Goal: Information Seeking & Learning: Check status

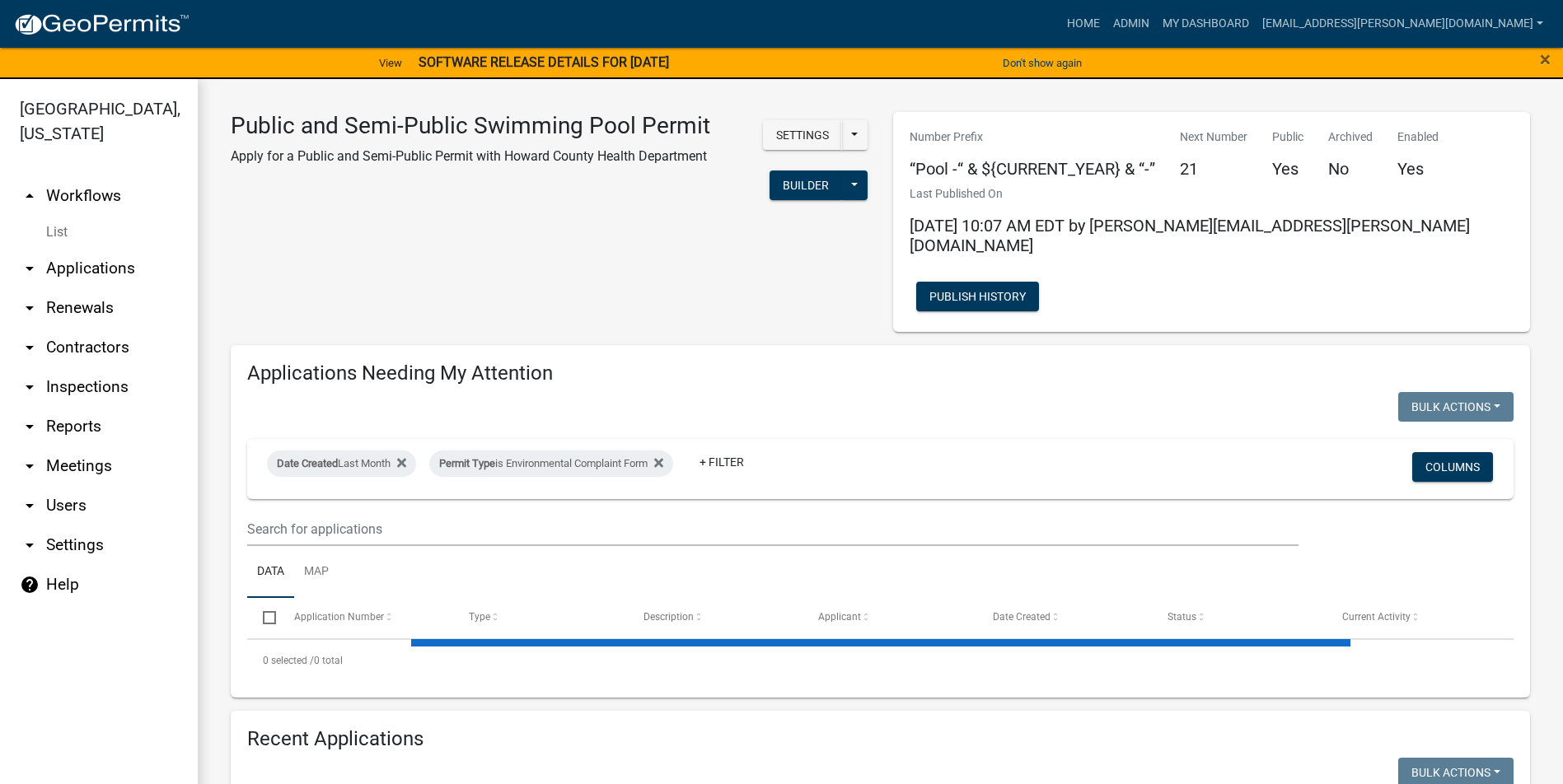
select select "3: 100"
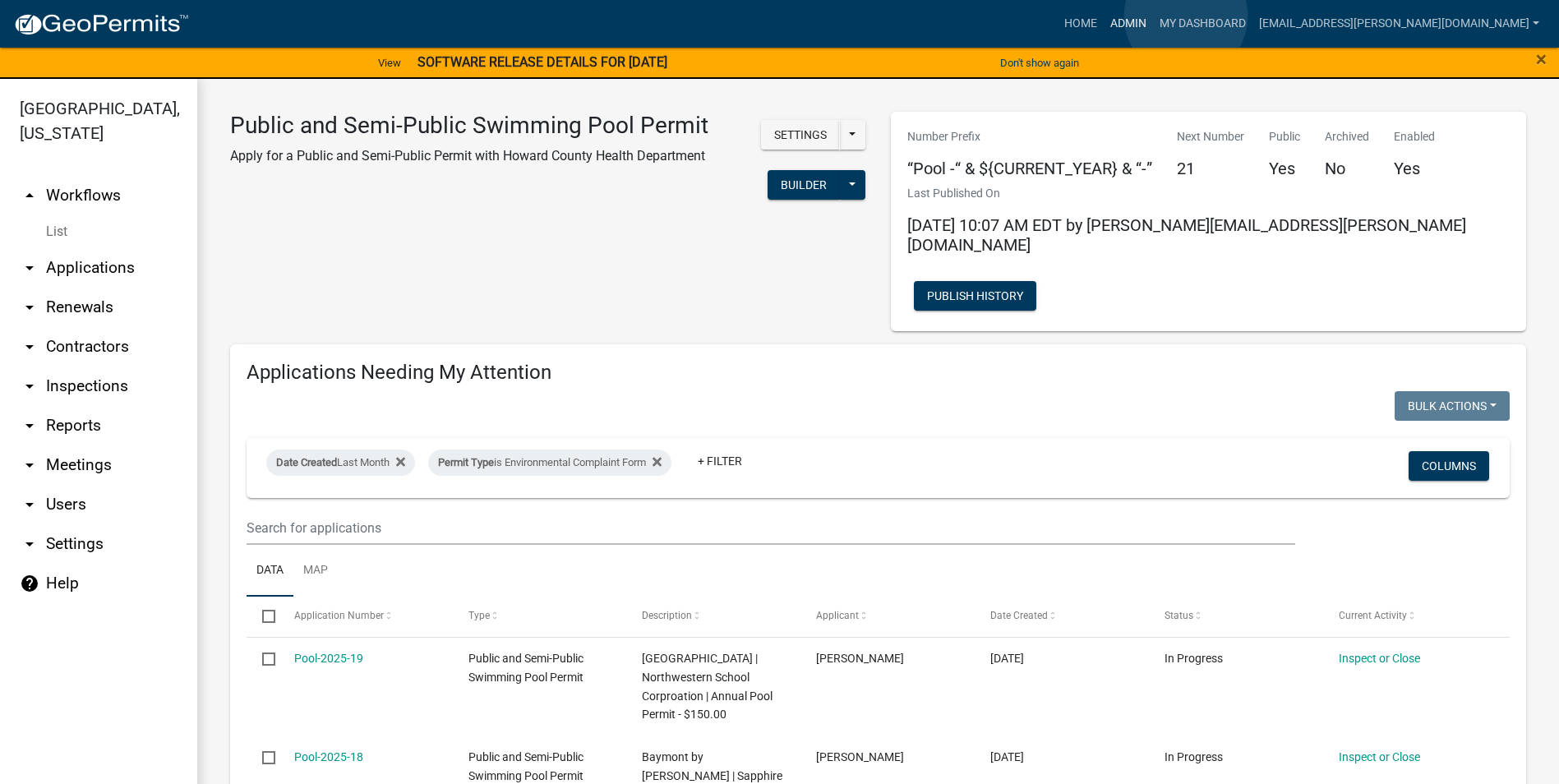
click at [1153, 16] on link "Admin" at bounding box center [1129, 24] width 49 height 31
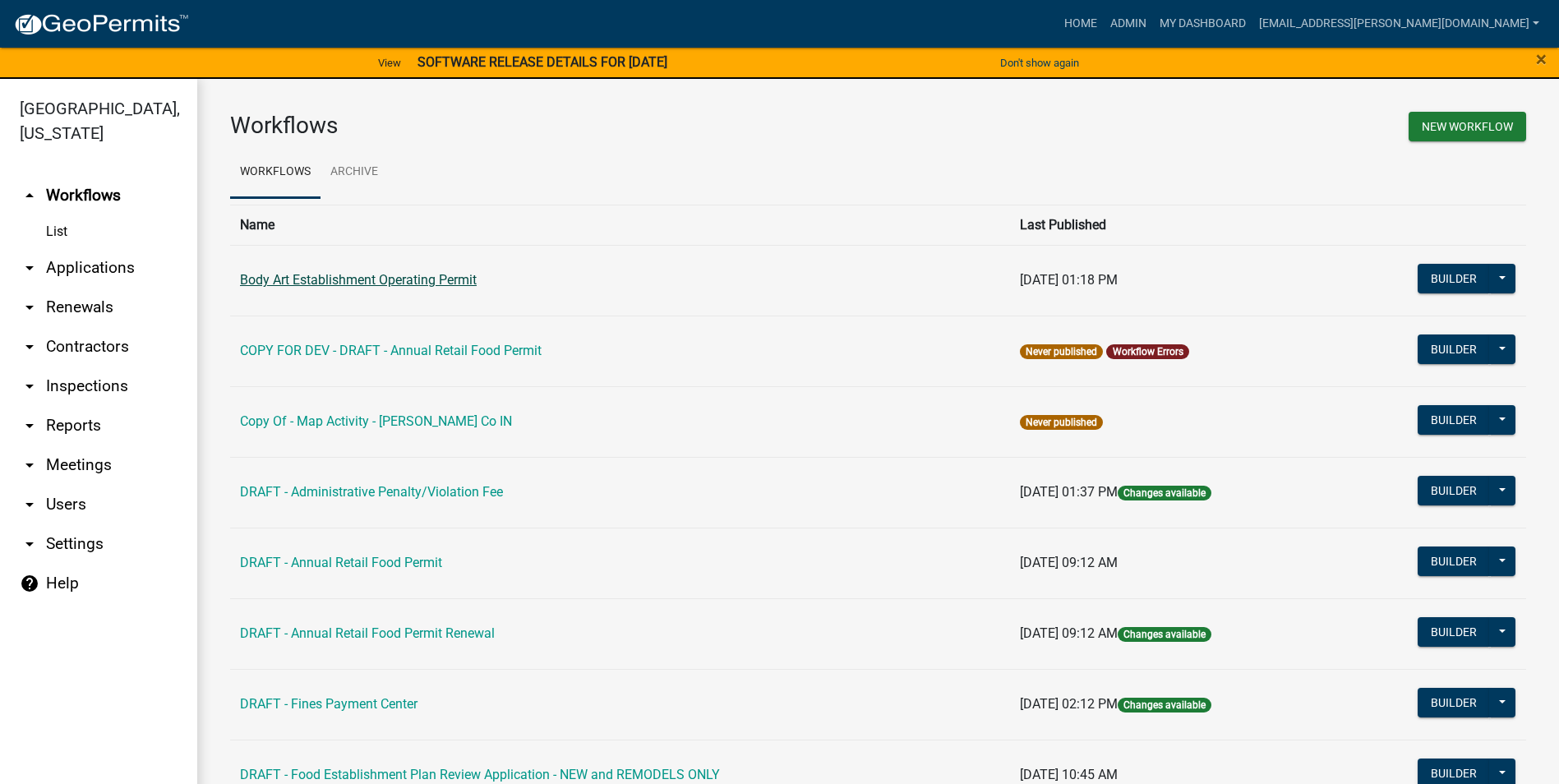
click at [434, 280] on link "Body Art Establishment Operating Permit" at bounding box center [359, 280] width 237 height 16
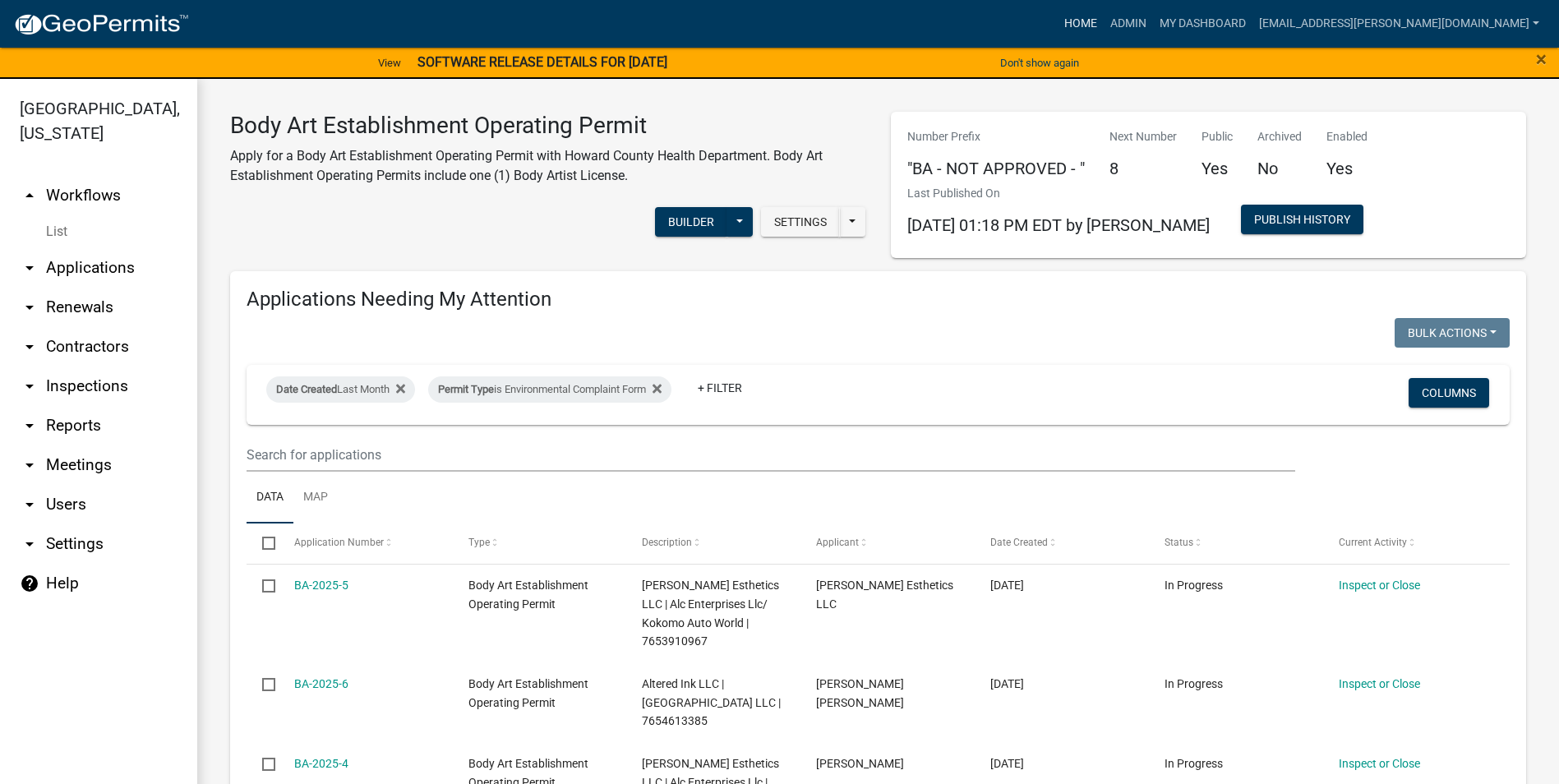
click at [1104, 18] on link "Home" at bounding box center [1081, 24] width 46 height 31
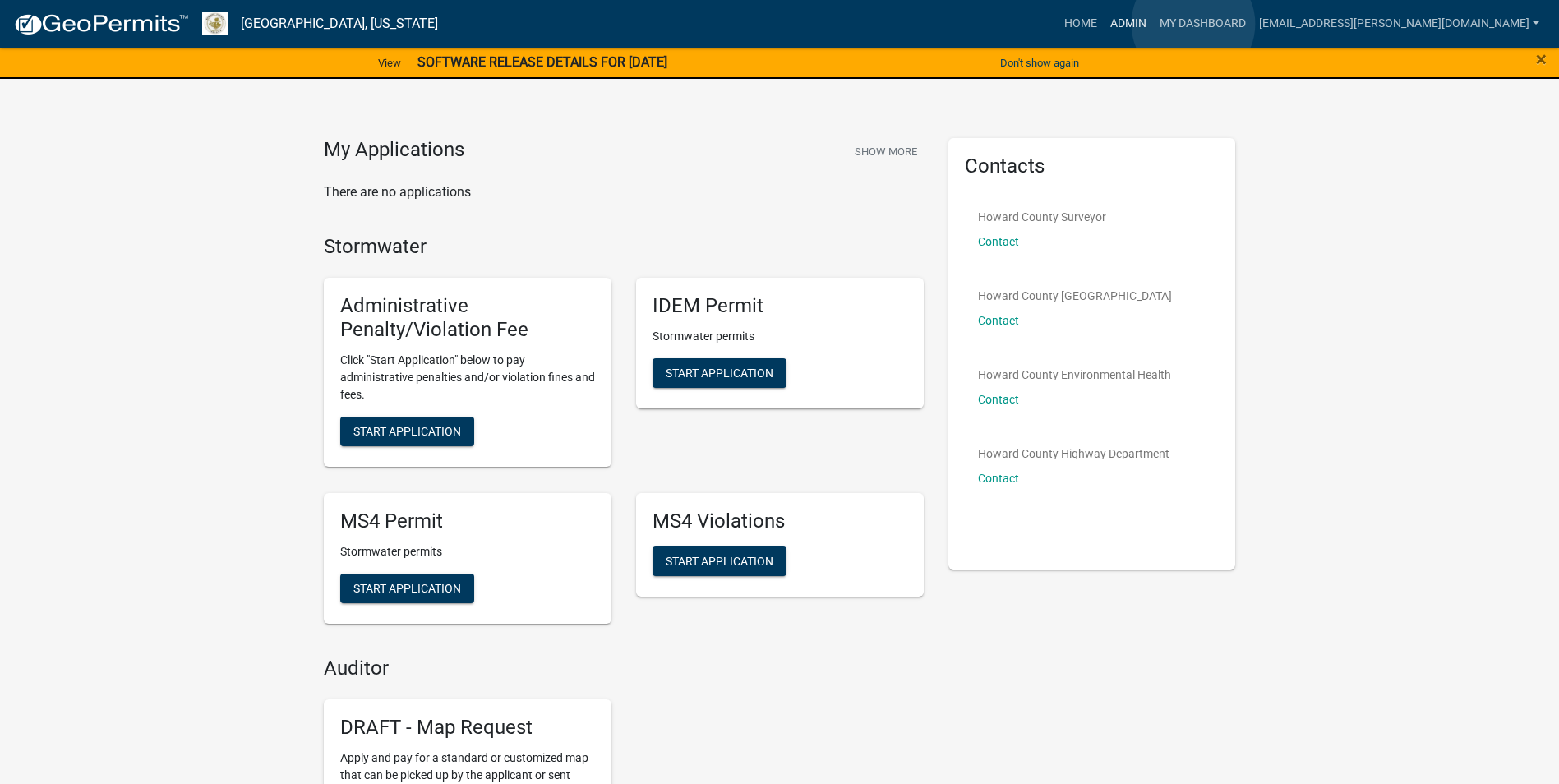
click at [1153, 24] on link "Admin" at bounding box center [1129, 24] width 49 height 31
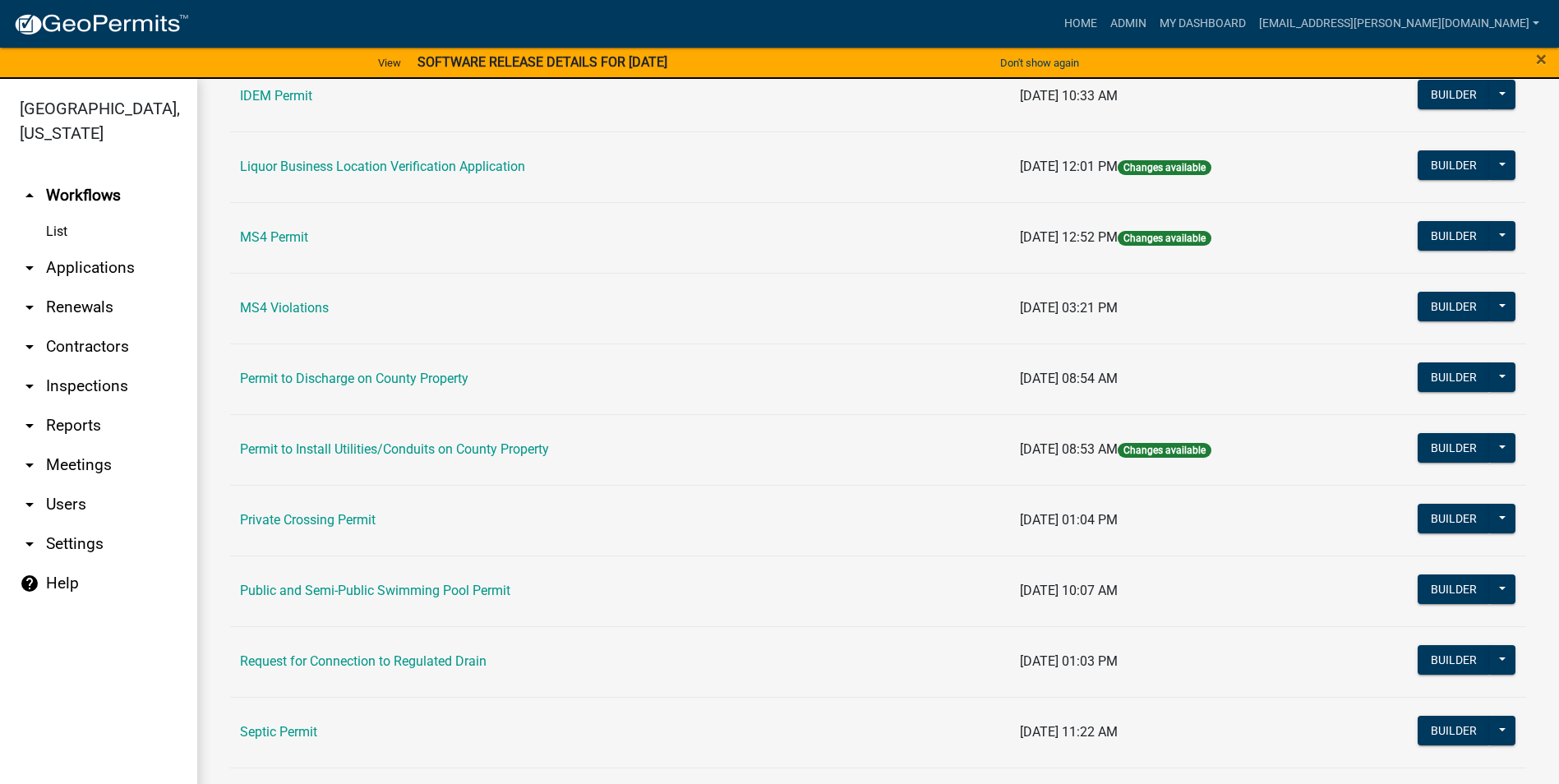
scroll to position [1395, 0]
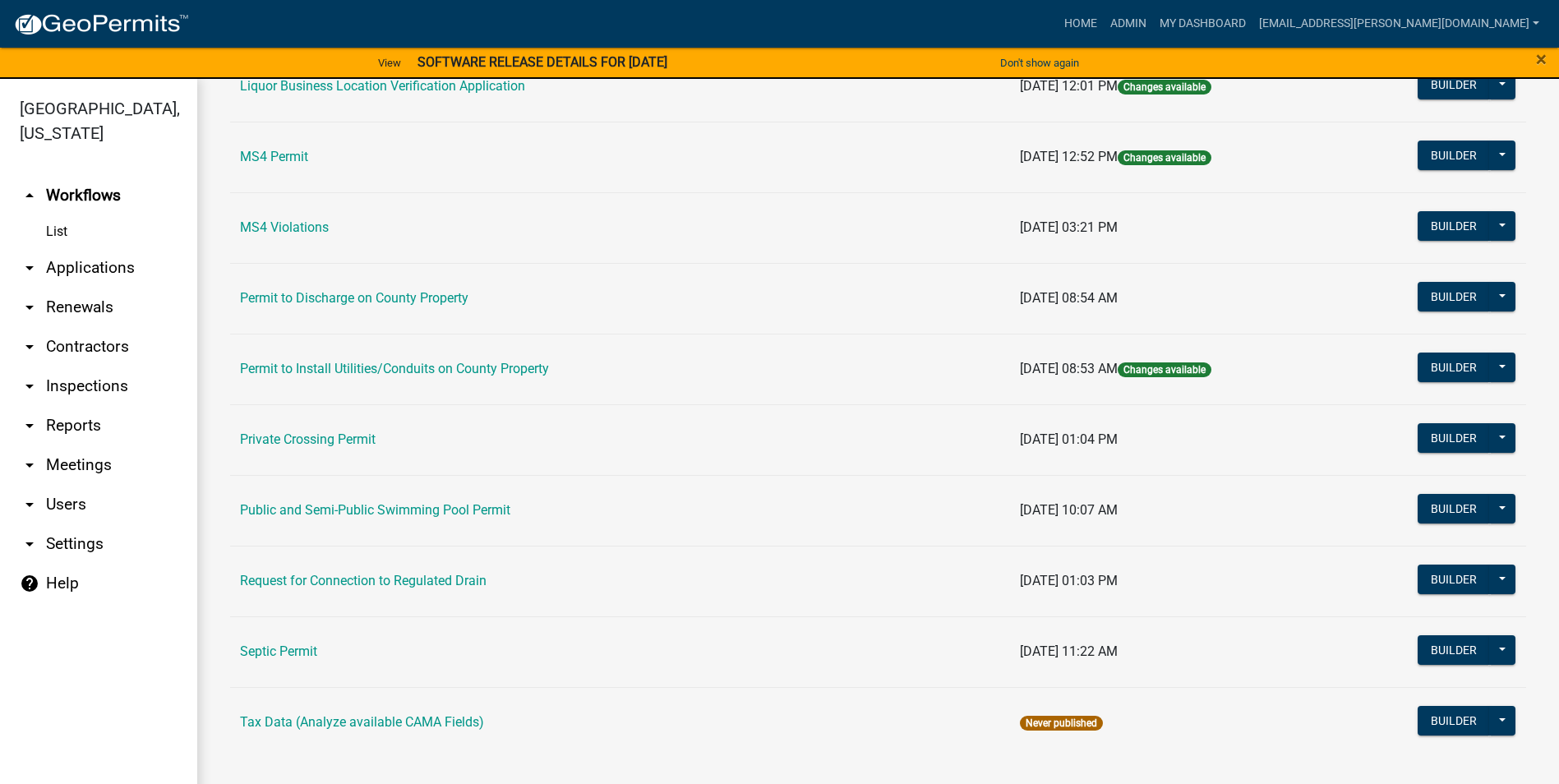
click at [399, 508] on link "Public and Semi-Public Swimming Pool Permit" at bounding box center [375, 509] width 271 height 16
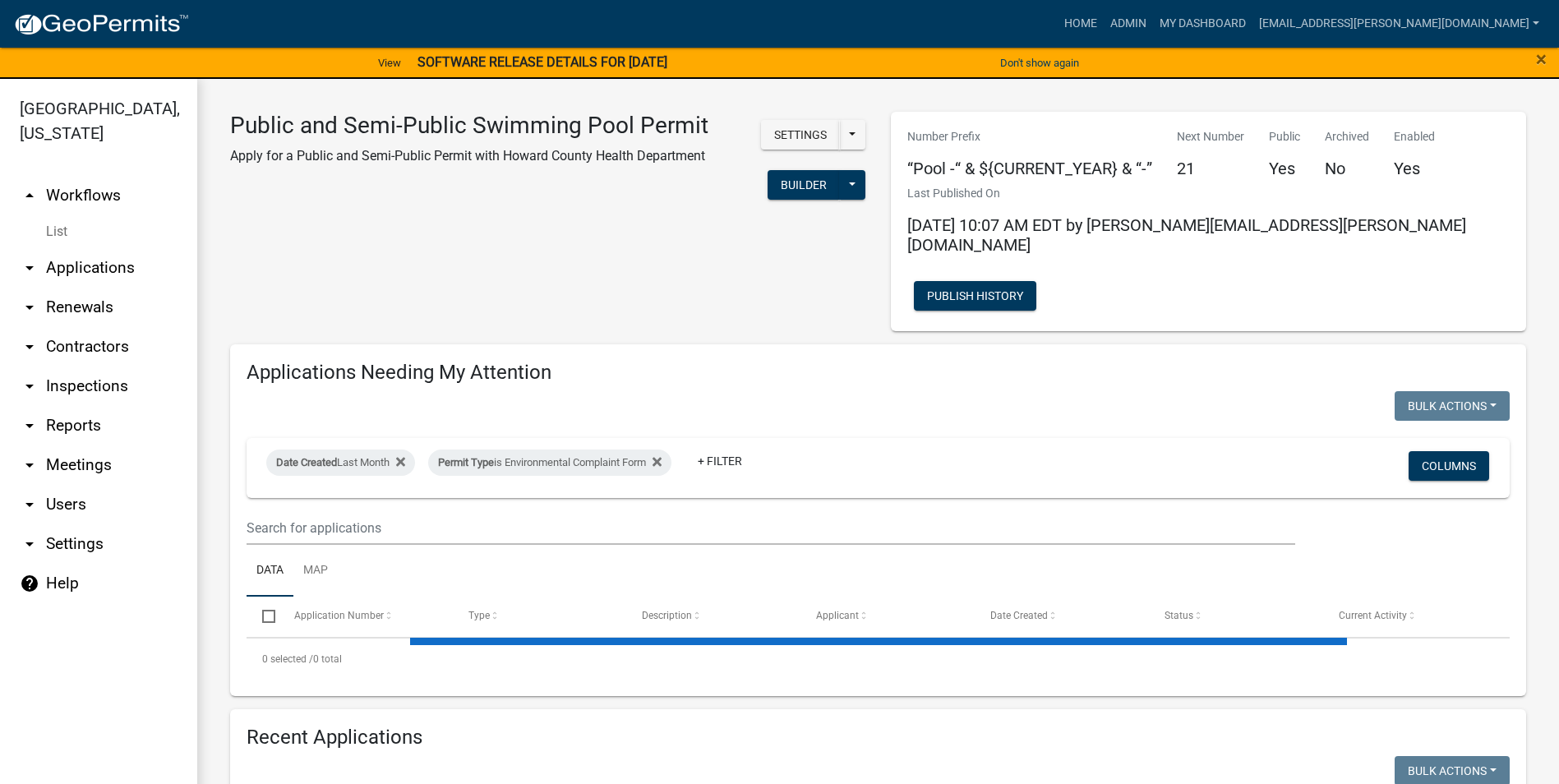
select select "3: 100"
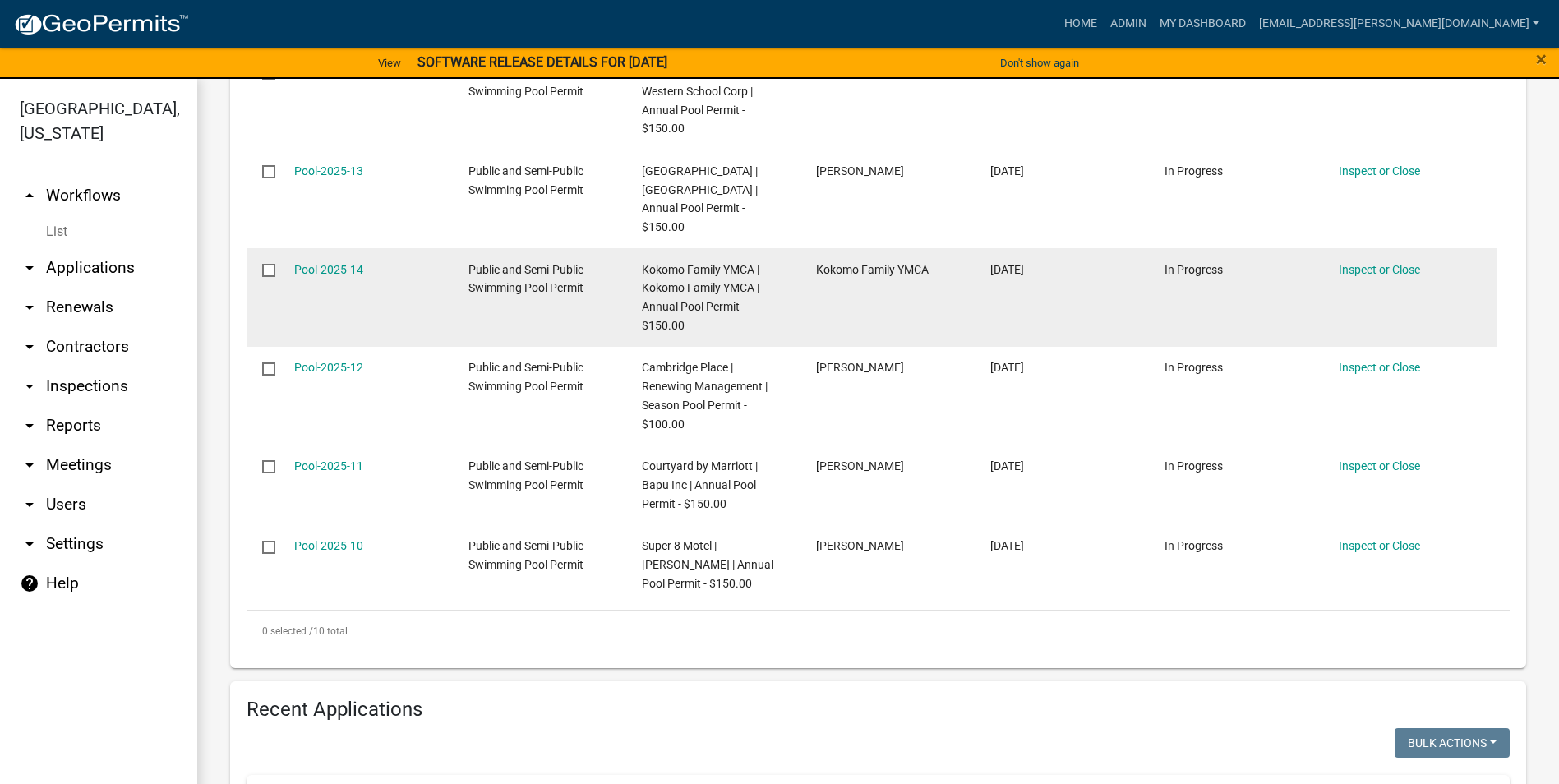
scroll to position [986, 0]
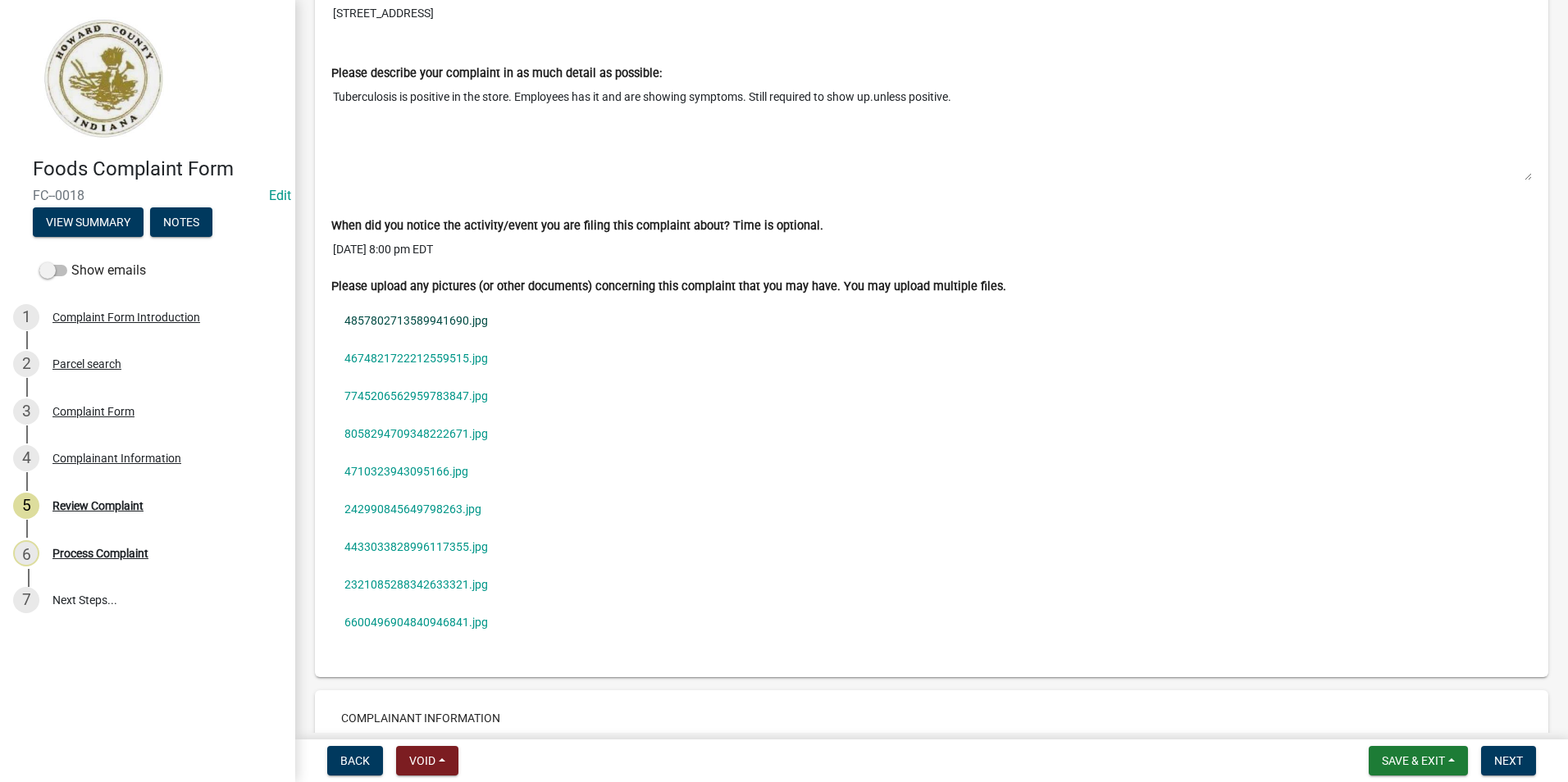
scroll to position [1311, 0]
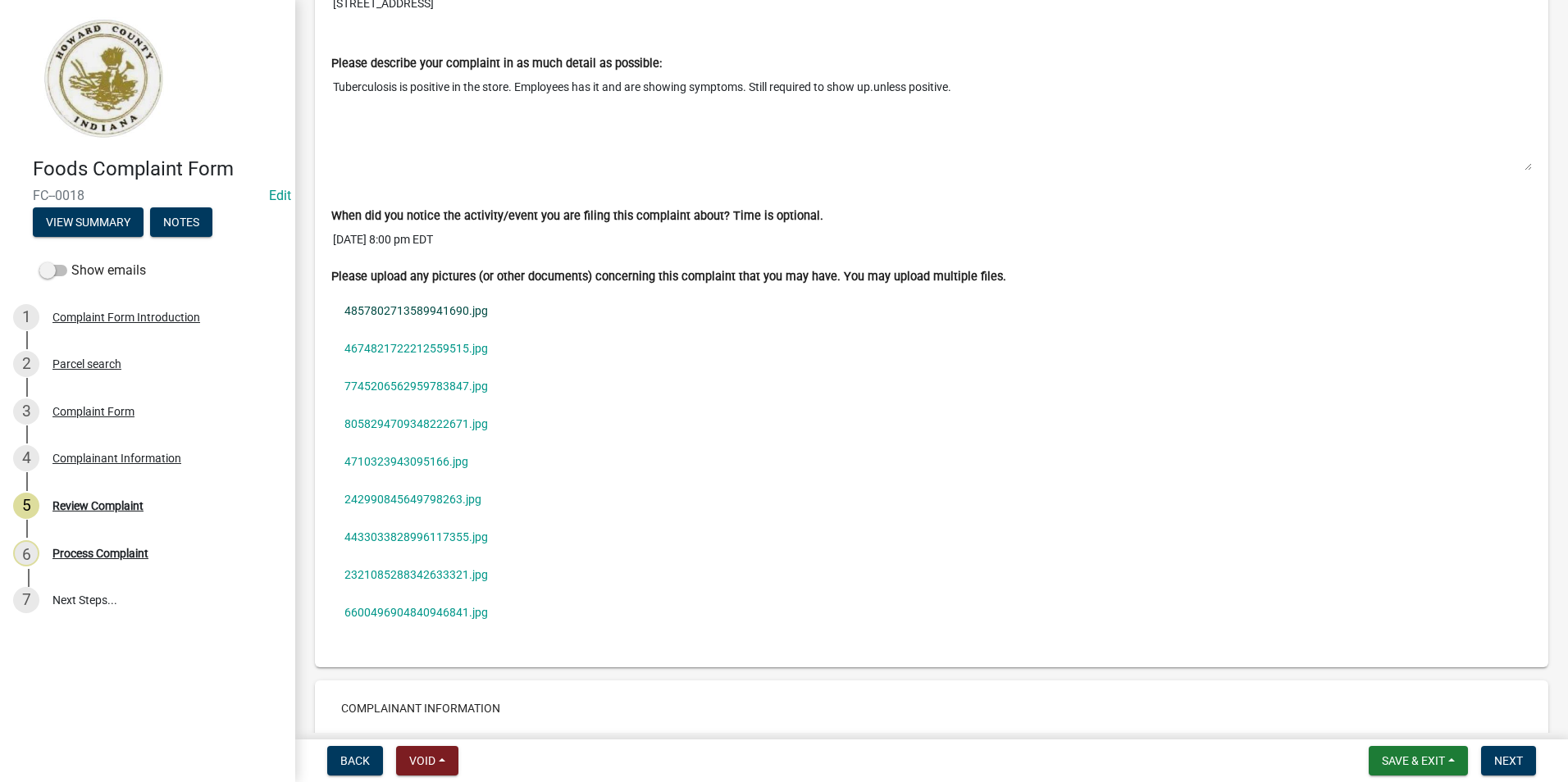
click at [479, 307] on link "4857802713589941690.jpg" at bounding box center [932, 311] width 1201 height 38
click at [464, 342] on link "4674821722212559515.jpg" at bounding box center [932, 349] width 1201 height 38
click at [488, 606] on link "6600496904840946841.jpg" at bounding box center [932, 612] width 1201 height 38
click at [386, 578] on link "2321085288342633321.jpg" at bounding box center [932, 574] width 1201 height 38
click at [439, 457] on link "4710323943095166.jpg" at bounding box center [932, 461] width 1201 height 38
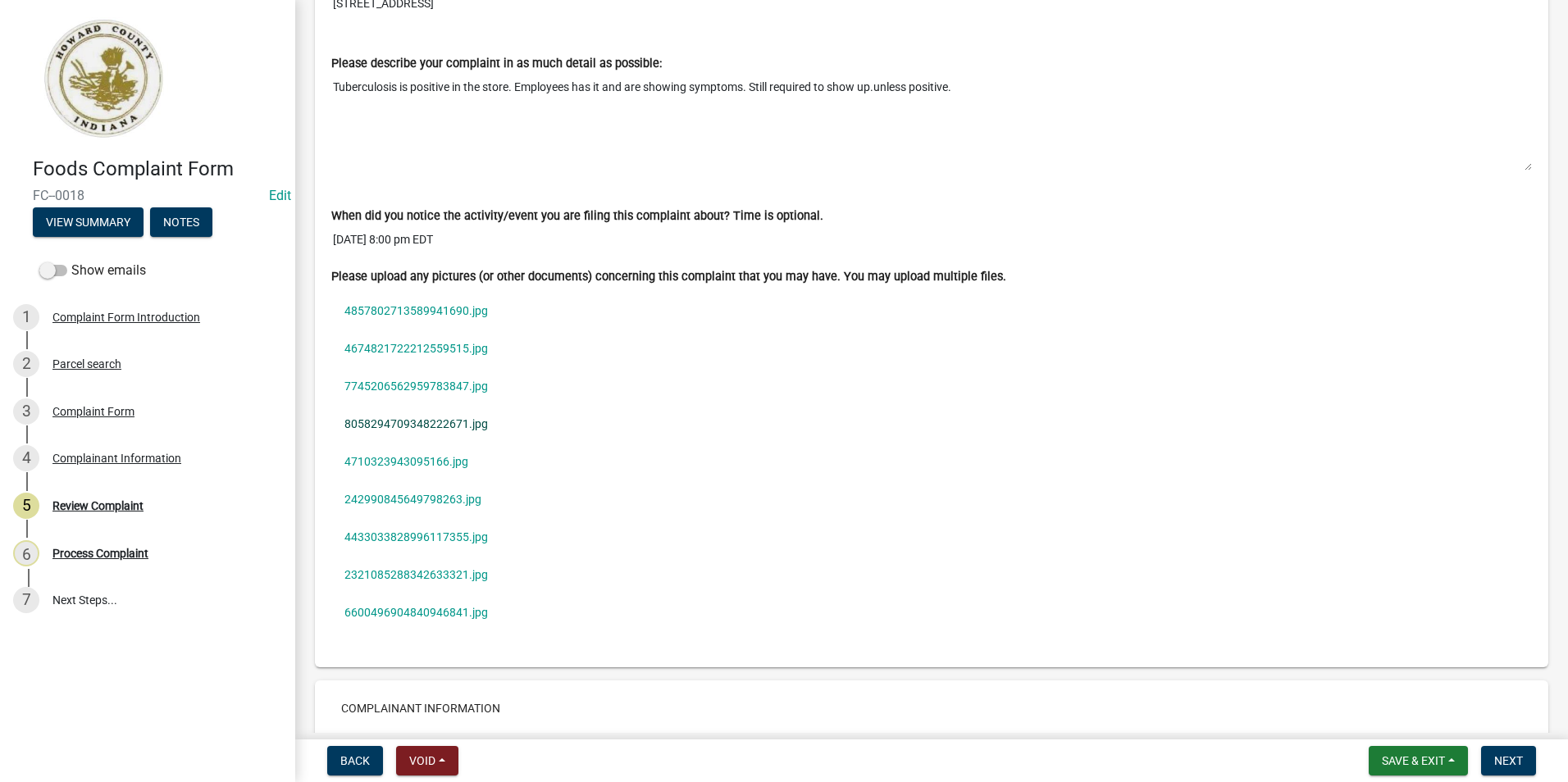
click at [420, 421] on link "8058294709348222671.jpg" at bounding box center [932, 424] width 1201 height 38
click at [400, 384] on link "7745206562959783847.jpg" at bounding box center [932, 386] width 1201 height 38
click at [431, 353] on link "4674821722212559515.jpg" at bounding box center [932, 349] width 1201 height 38
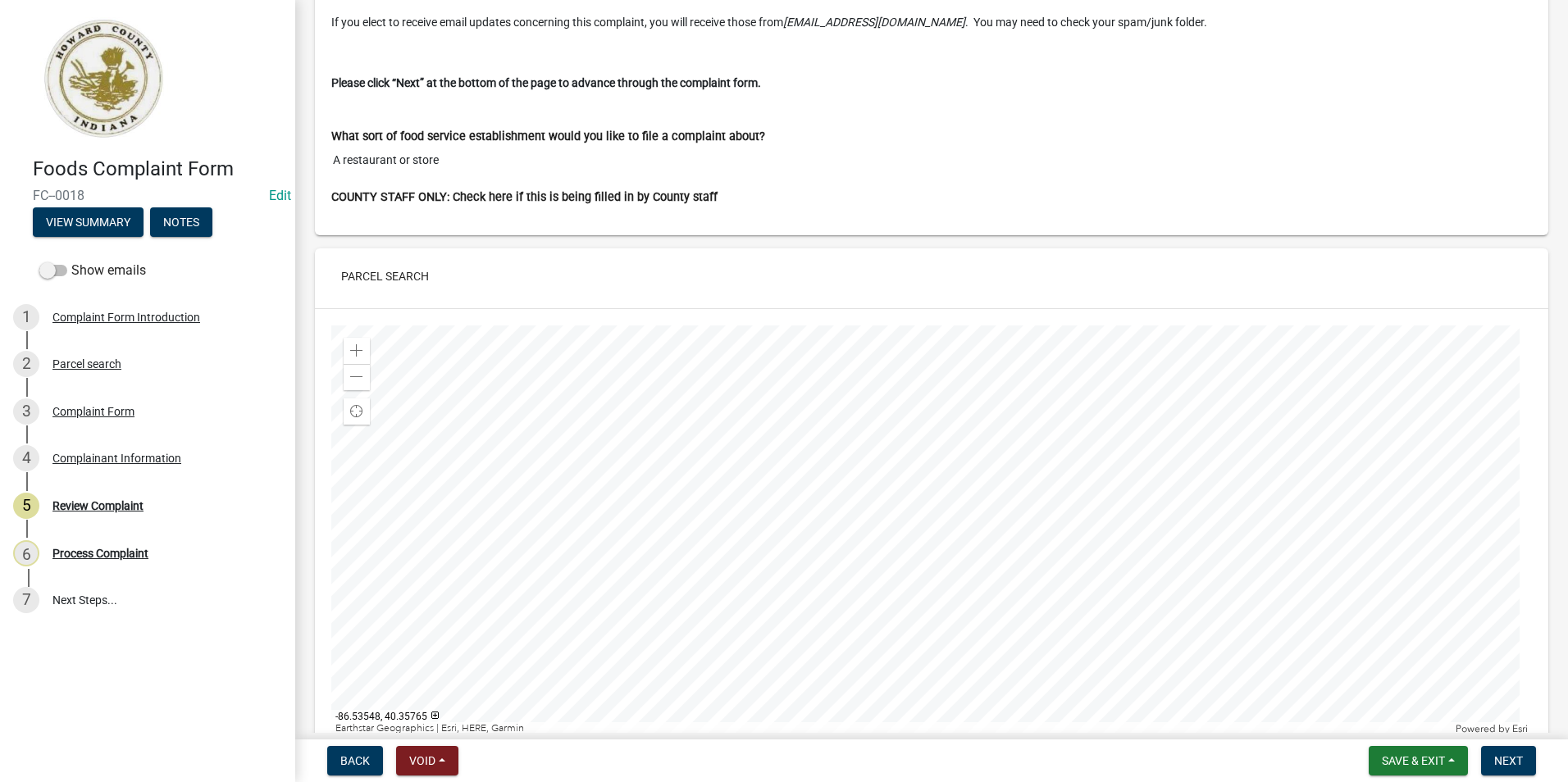
scroll to position [0, 0]
